Goal: Information Seeking & Learning: Learn about a topic

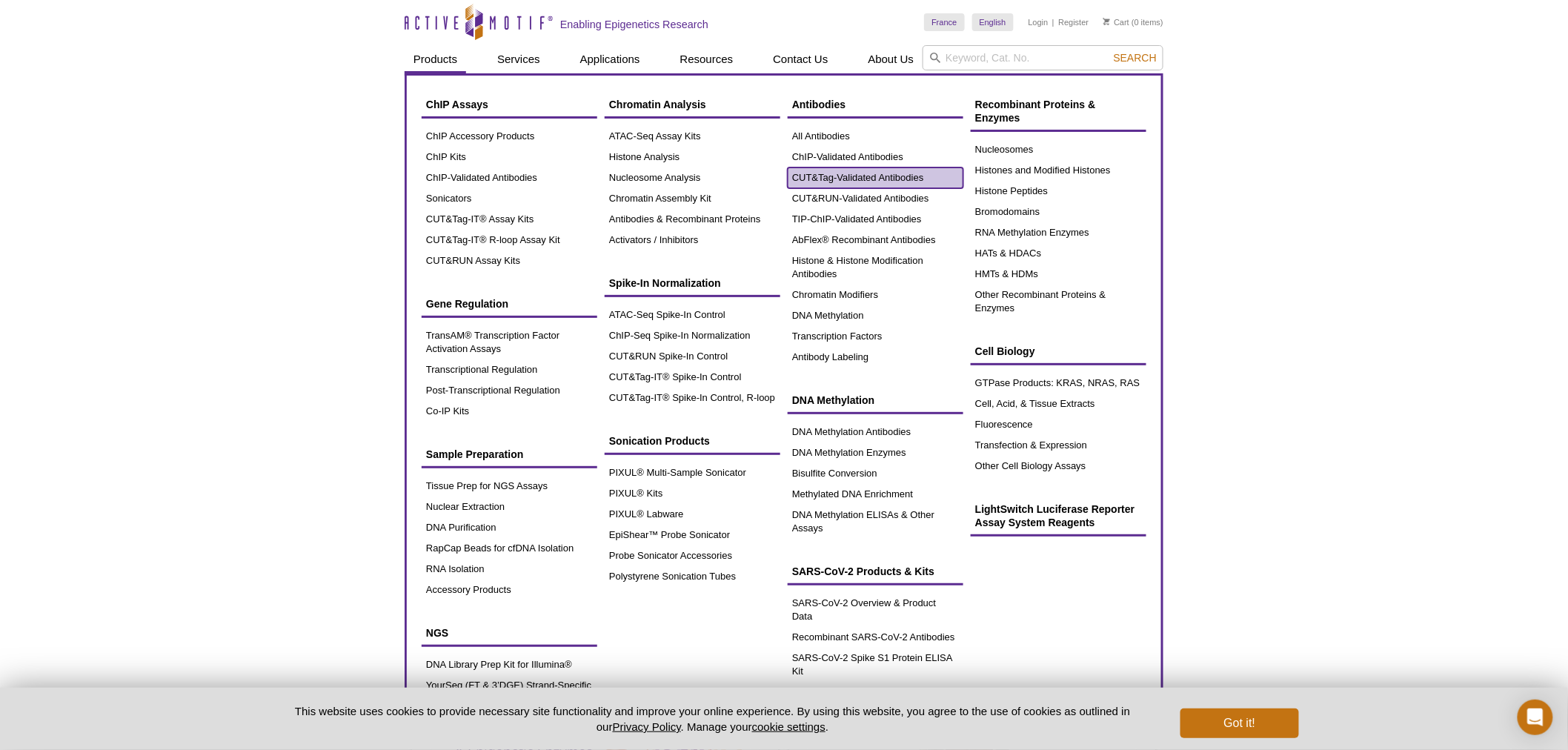
click at [865, 184] on link "CUT&Tag-Validated Antibodies" at bounding box center [875, 177] width 176 height 21
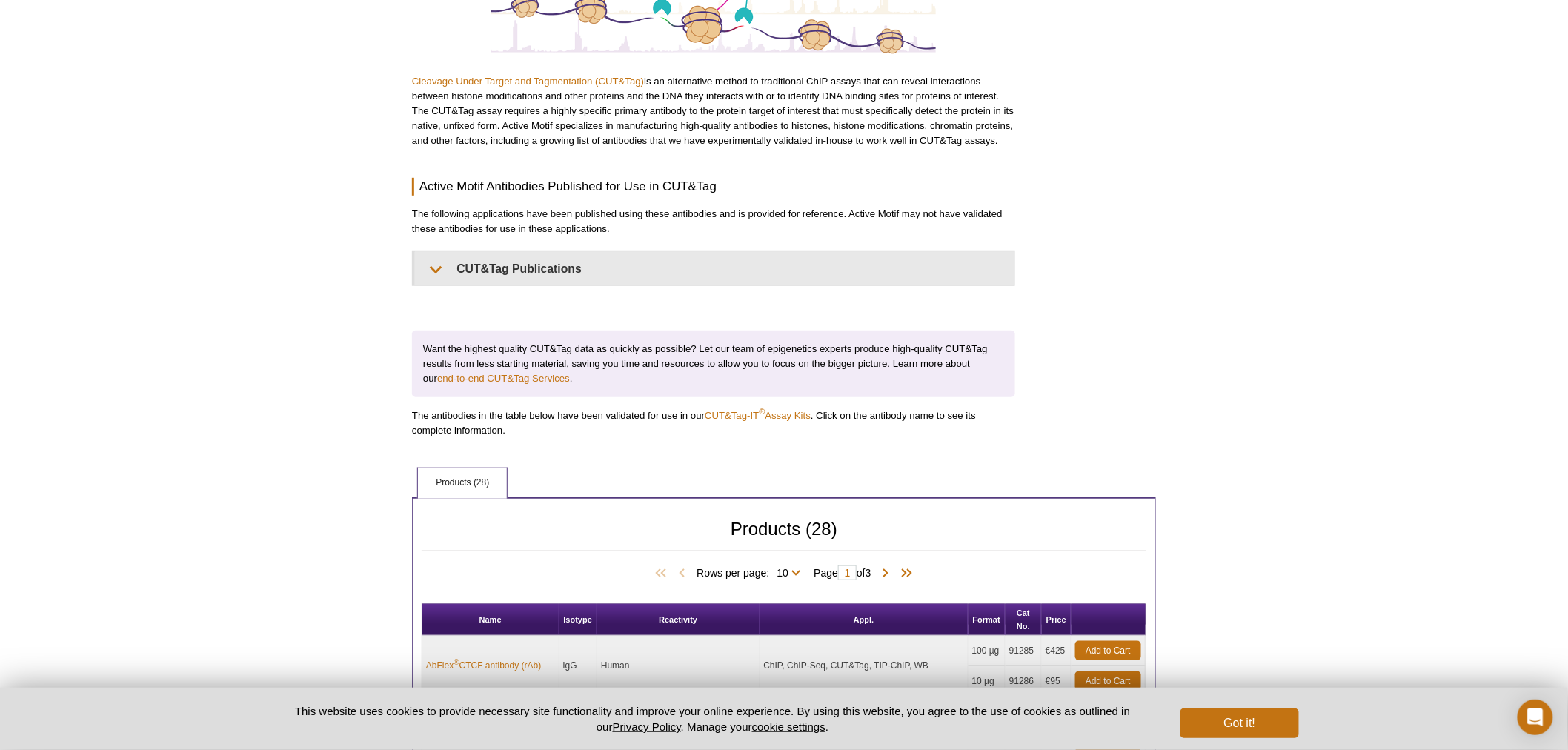
scroll to position [247, 0]
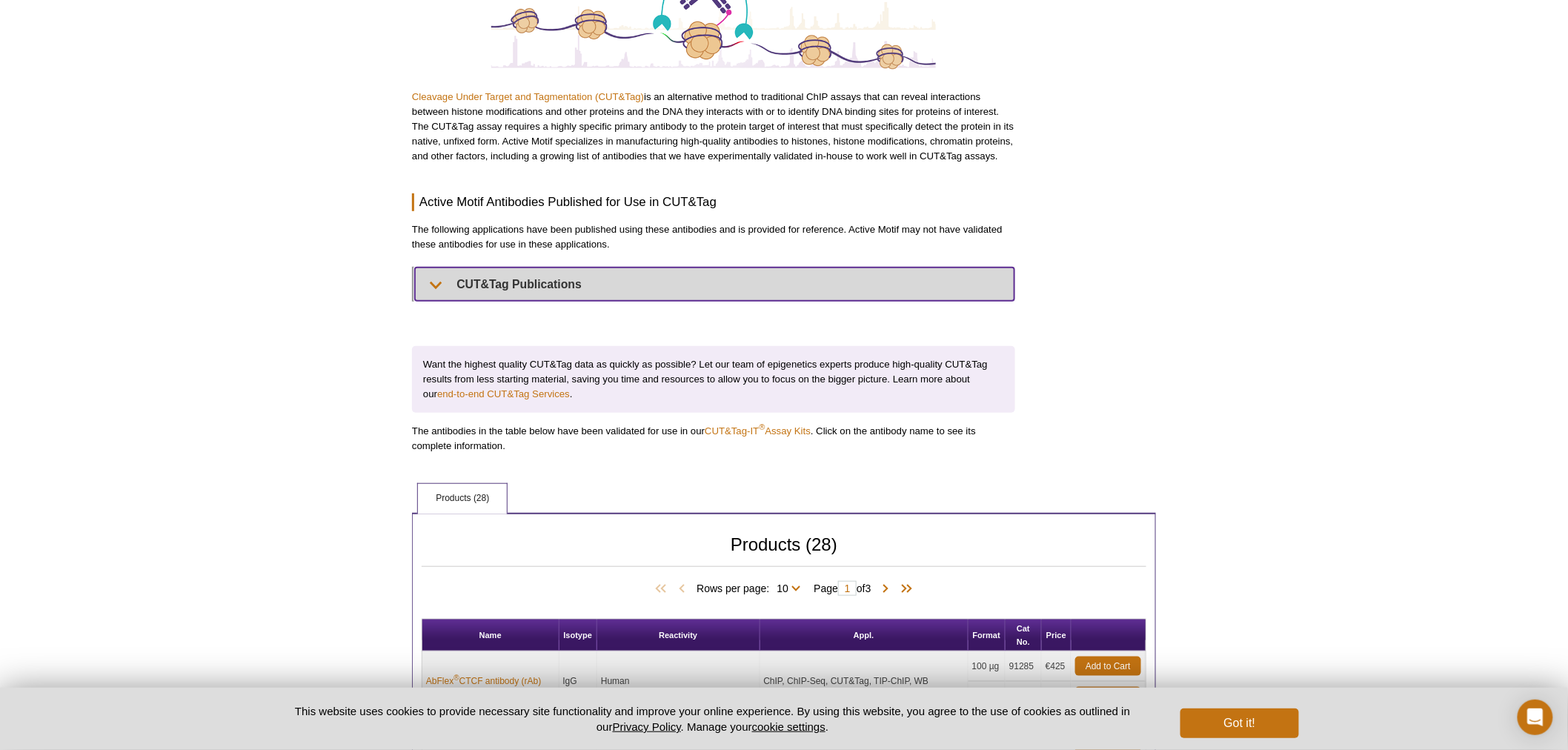
click at [430, 278] on summary "CUT&Tag Publications" at bounding box center [714, 284] width 599 height 33
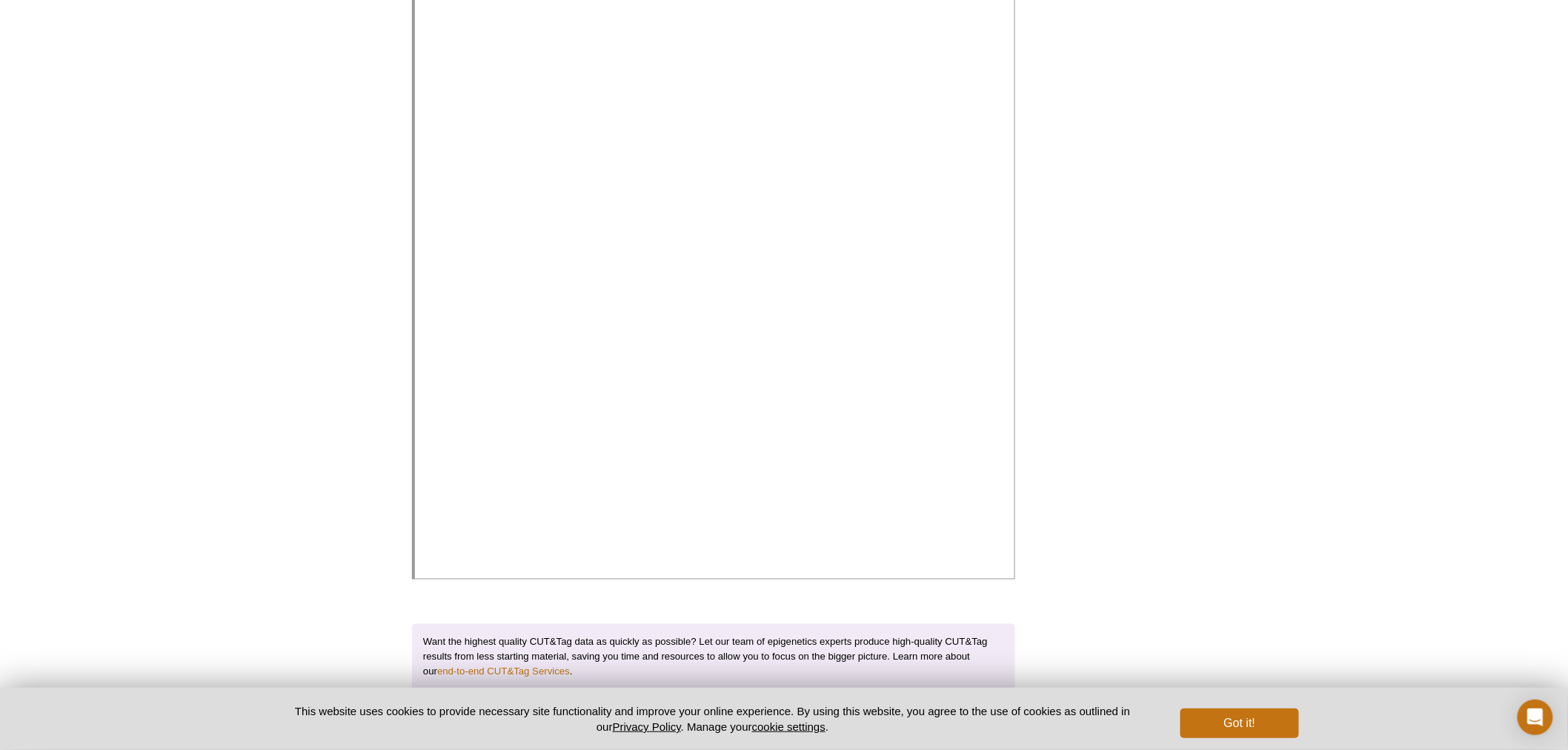
scroll to position [636, 0]
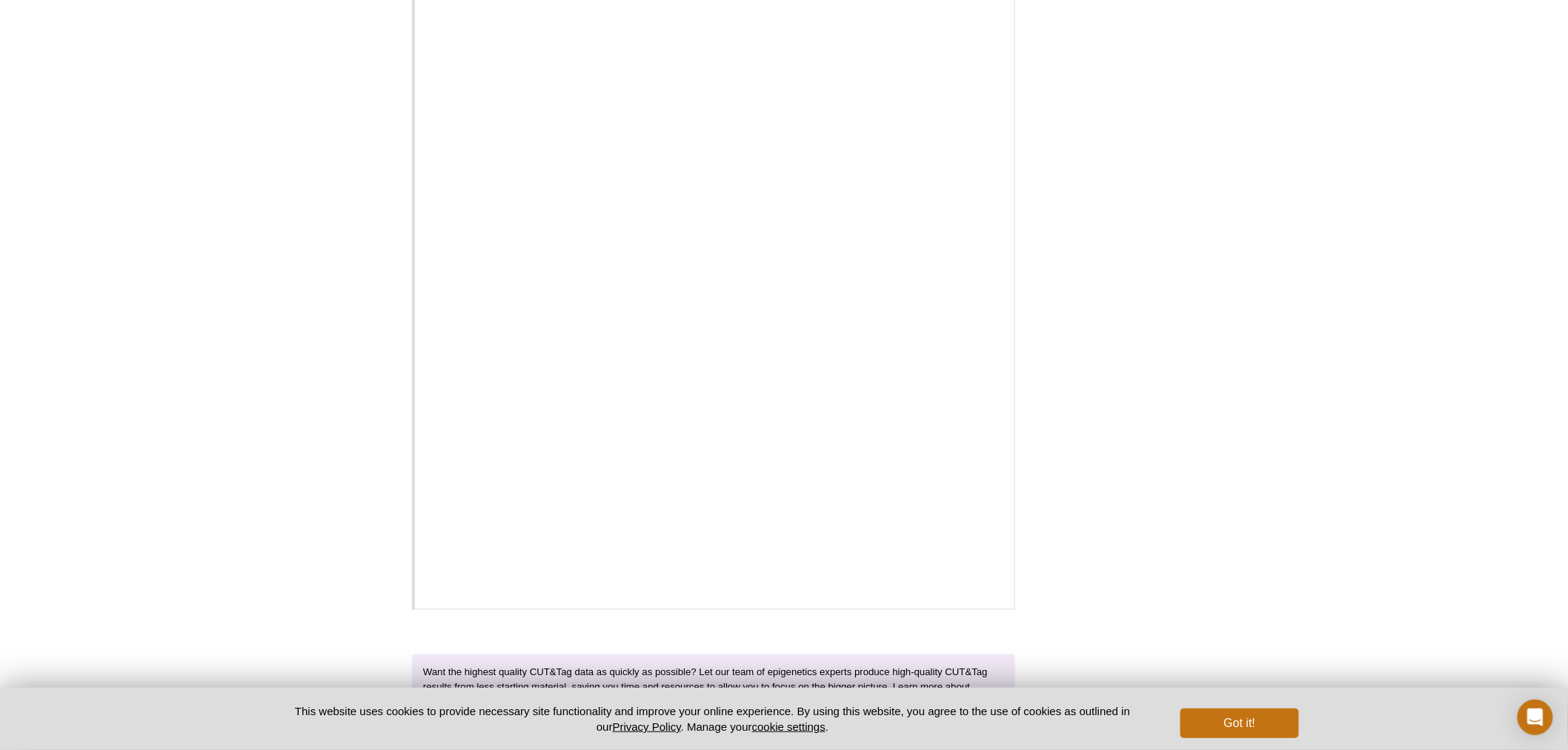
drag, startPoint x: 991, startPoint y: 553, endPoint x: 1120, endPoint y: 189, distance: 386.2
click at [1120, 189] on div "AVAILABLE PRODUCTS All Antibodies ChIP-Validated Antibodies CUT&RUN-Validated A…" at bounding box center [784, 648] width 759 height 2337
